Goal: Task Accomplishment & Management: Manage account settings

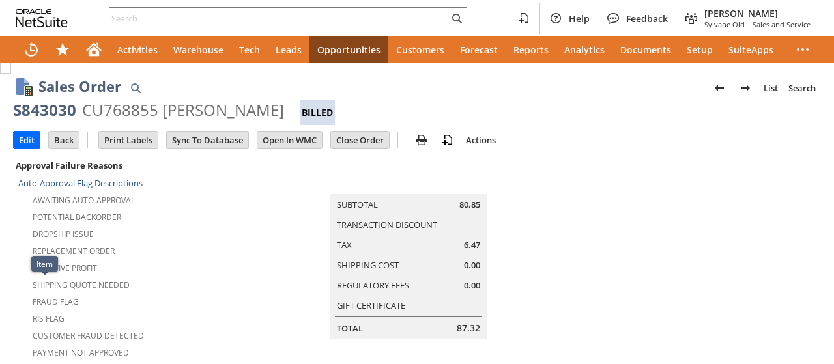
scroll to position [920, 0]
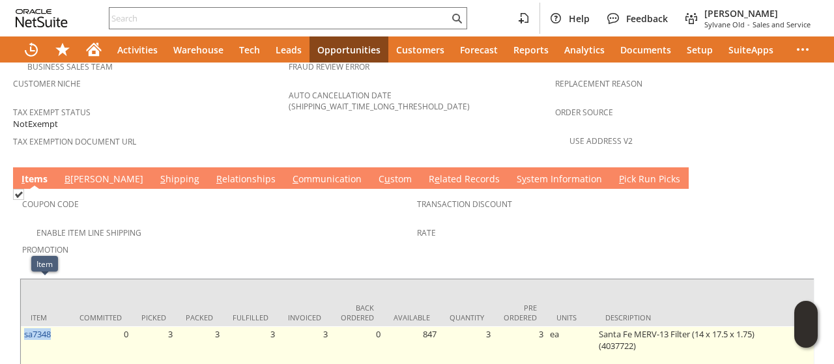
drag, startPoint x: 59, startPoint y: 285, endPoint x: 23, endPoint y: 294, distance: 36.3
click at [23, 326] on td "sa7348" at bounding box center [45, 357] width 49 height 63
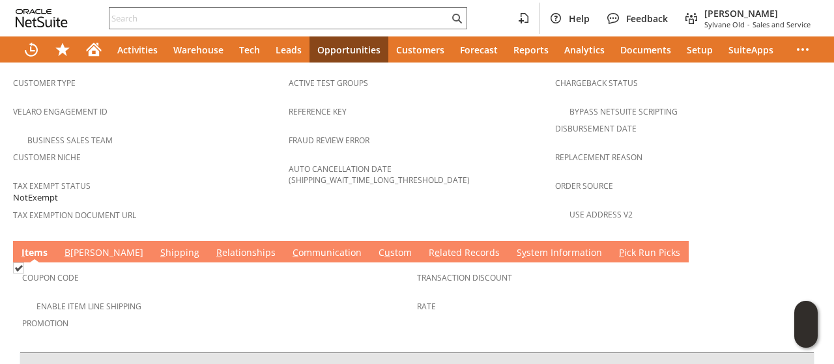
scroll to position [0, 443]
click at [289, 246] on link "C ommunication" at bounding box center [327, 253] width 76 height 14
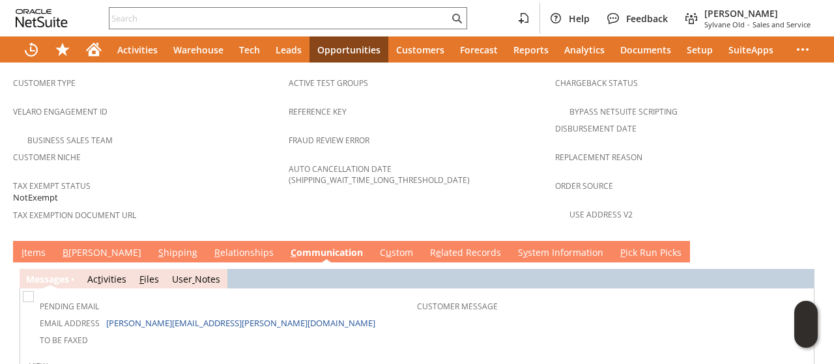
scroll to position [0, 0]
click at [81, 246] on link "B [PERSON_NAME]" at bounding box center [101, 253] width 85 height 14
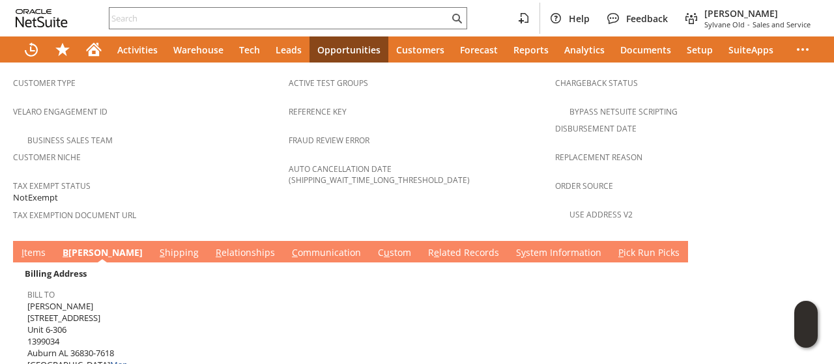
scroll to position [977, 0]
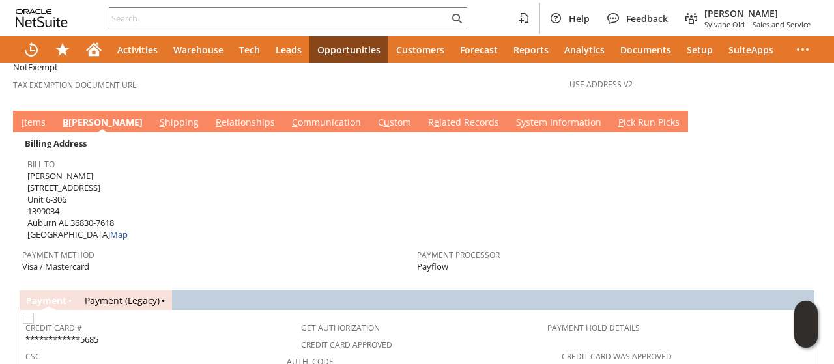
click at [156, 116] on link "S hipping" at bounding box center [179, 123] width 46 height 14
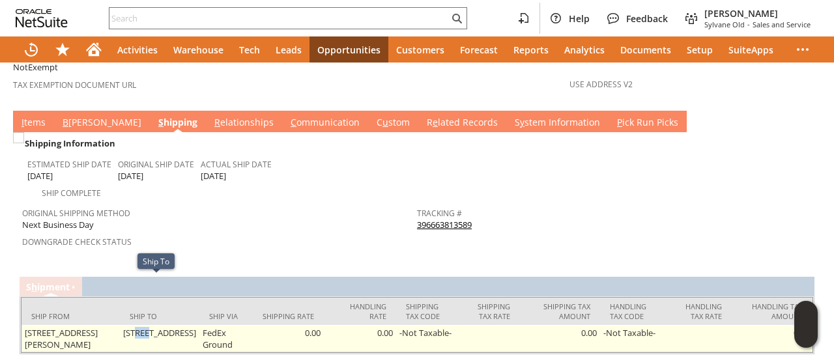
drag, startPoint x: 125, startPoint y: 287, endPoint x: 137, endPoint y: 286, distance: 12.4
click at [137, 325] on td "[STREET_ADDRESS]" at bounding box center [159, 338] width 79 height 27
click at [120, 325] on td "[STREET_ADDRESS]" at bounding box center [159, 338] width 79 height 27
drag, startPoint x: 120, startPoint y: 285, endPoint x: 169, endPoint y: 284, distance: 49.5
click at [169, 325] on td "[STREET_ADDRESS]" at bounding box center [159, 338] width 79 height 27
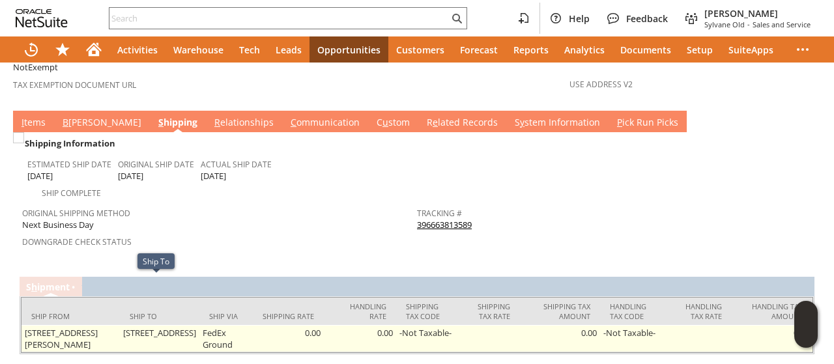
copy td "[STREET_ADDRESS]"
click at [120, 325] on td "[STREET_ADDRESS]" at bounding box center [159, 338] width 79 height 27
drag, startPoint x: 117, startPoint y: 296, endPoint x: 141, endPoint y: 296, distance: 24.1
click at [141, 325] on td "[STREET_ADDRESS]" at bounding box center [159, 338] width 79 height 27
copy td "Unit 6-306"
